Goal: Task Accomplishment & Management: Manage account settings

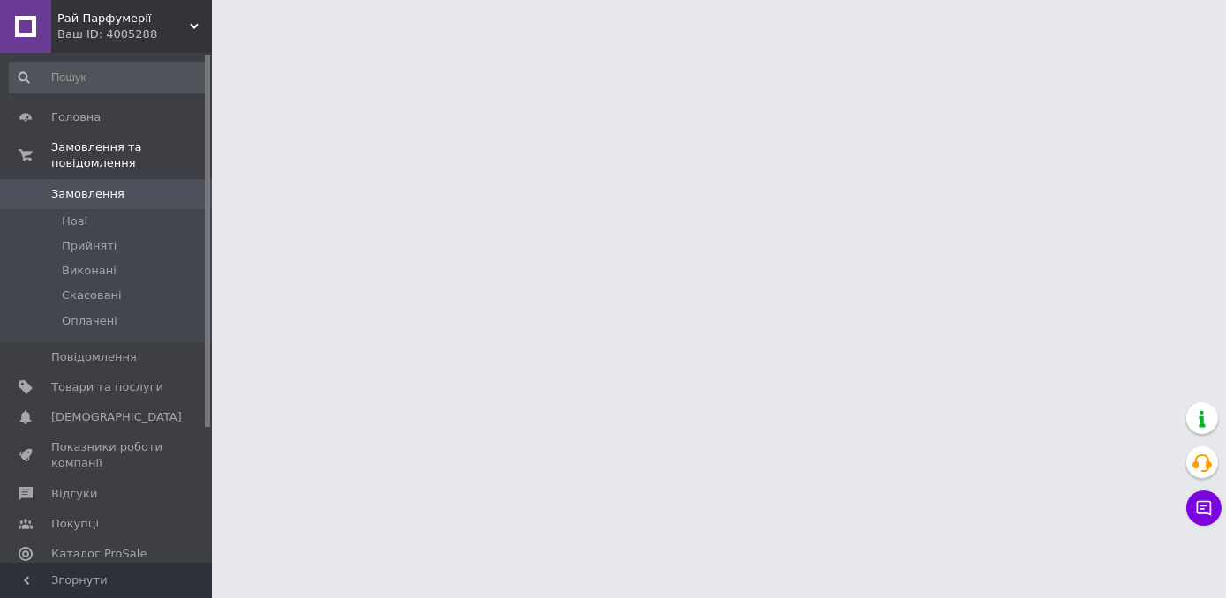
click at [184, 16] on span "Рай Парфумерії" at bounding box center [123, 19] width 132 height 16
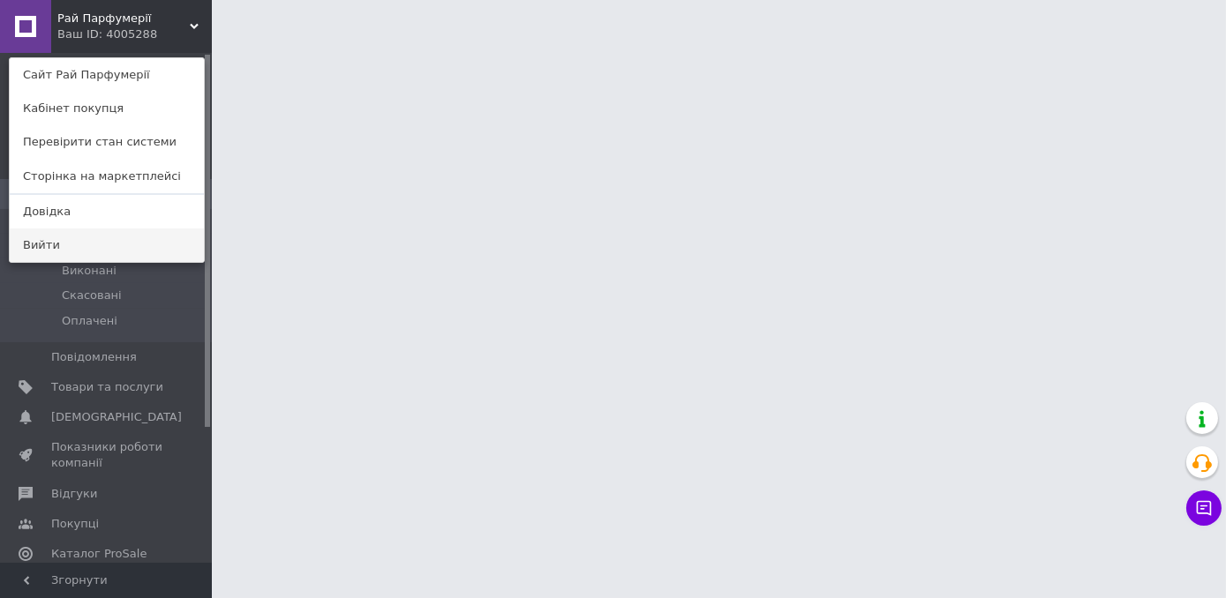
click at [85, 245] on link "Вийти" at bounding box center [107, 246] width 194 height 34
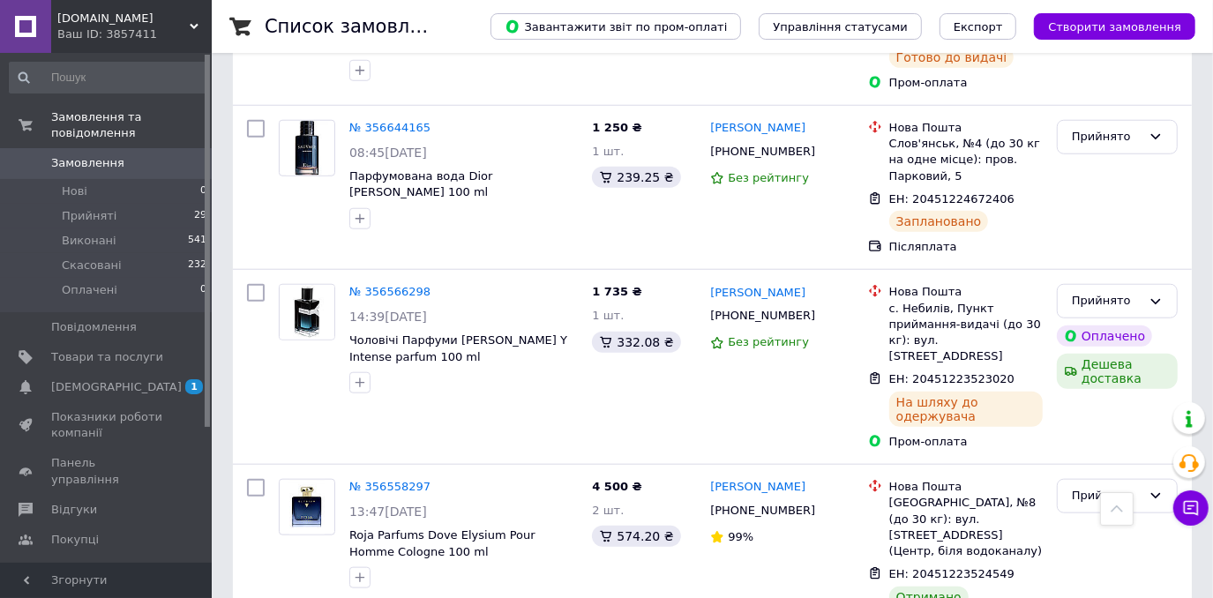
scroll to position [1079, 0]
